Goal: Check status: Check status

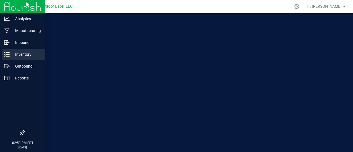
click at [12, 56] on p "Inventory" at bounding box center [26, 54] width 33 height 7
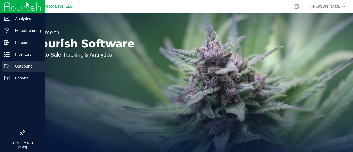
click at [14, 63] on p "Outbound" at bounding box center [26, 66] width 33 height 7
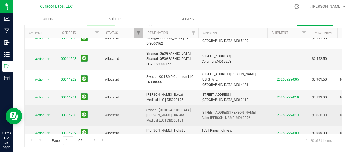
scroll to position [239, 0]
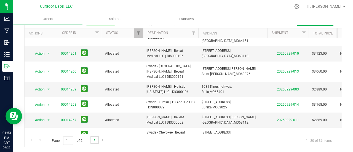
click at [93, 140] on span "Go to the next page" at bounding box center [95, 140] width 4 height 4
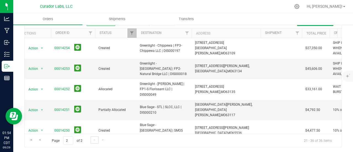
scroll to position [0, 0]
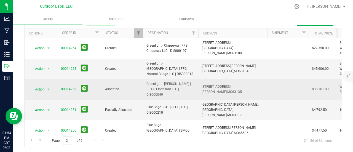
click at [69, 88] on link "00014252" at bounding box center [68, 89] width 15 height 5
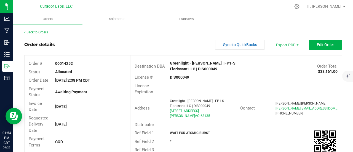
click at [34, 32] on link "Back to Orders" at bounding box center [36, 32] width 24 height 4
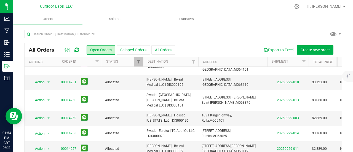
scroll to position [29, 0]
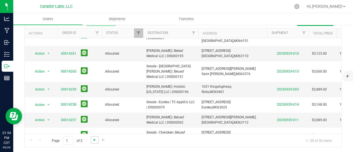
click at [94, 141] on span "Go to the next page" at bounding box center [95, 140] width 4 height 4
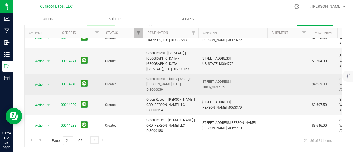
scroll to position [215, 0]
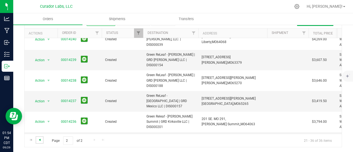
click at [40, 140] on span "Go to the previous page" at bounding box center [40, 140] width 4 height 4
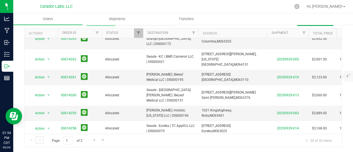
scroll to position [0, 0]
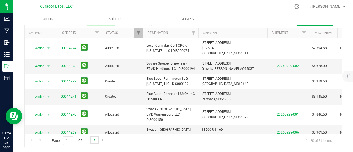
click at [93, 141] on span "Go to the next page" at bounding box center [95, 140] width 4 height 4
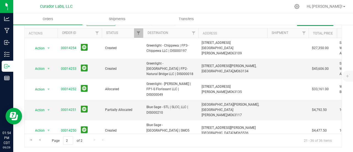
click at [37, 134] on div "Page 2 of 2 21 - 36 of 36 items" at bounding box center [184, 140] width 318 height 13
click at [39, 138] on span "Go to the previous page" at bounding box center [40, 140] width 4 height 4
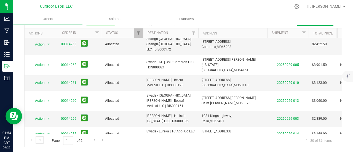
scroll to position [239, 0]
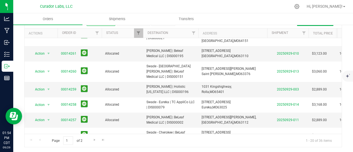
click at [72, 151] on link "00014255" at bounding box center [68, 153] width 15 height 5
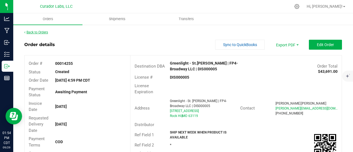
click at [45, 34] on link "Back to Orders" at bounding box center [36, 32] width 24 height 4
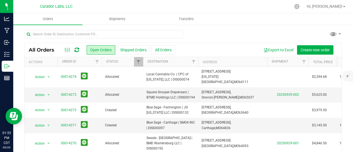
drag, startPoint x: 75, startPoint y: 45, endPoint x: 76, endPoint y: 48, distance: 3.2
click at [75, 45] on div "All Orders Open Orders Shipped Orders All Orders Export to Excel Create new ord…" at bounding box center [184, 50] width 318 height 14
click at [76, 48] on icon at bounding box center [77, 50] width 5 height 6
